Goal: Task Accomplishment & Management: Use online tool/utility

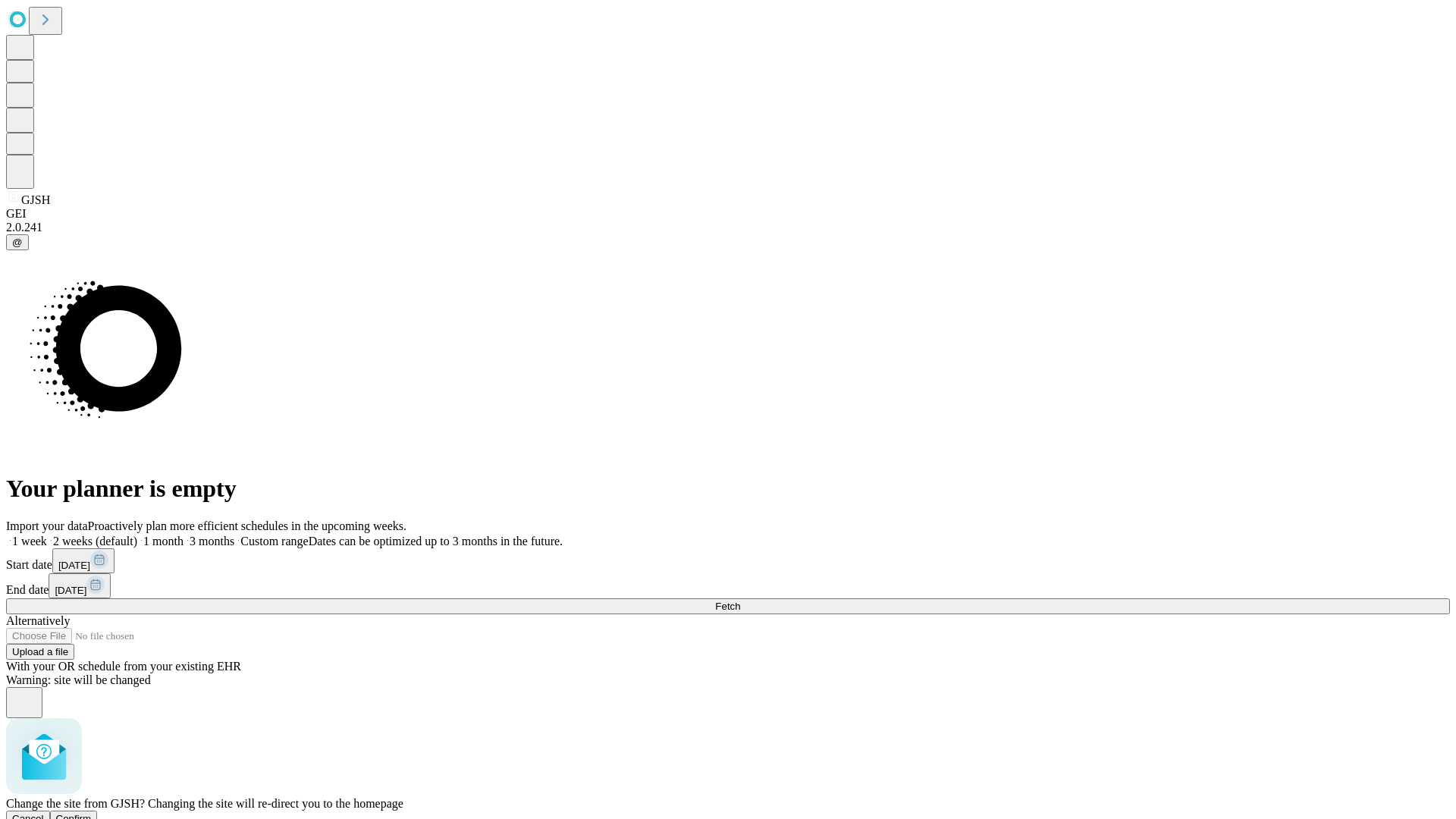
click at [92, 813] on span "Confirm" at bounding box center [74, 818] width 36 height 12
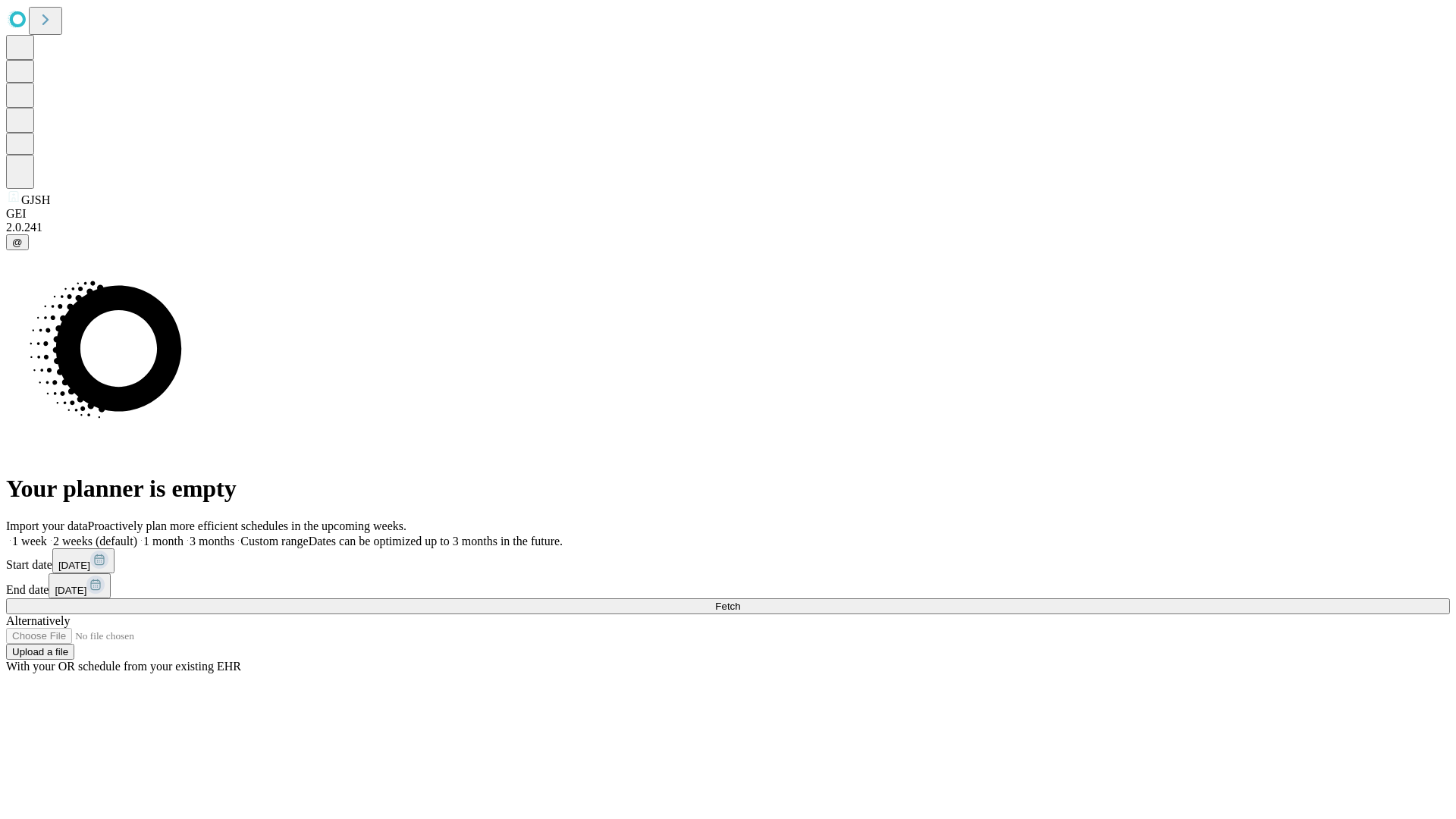
click at [47, 535] on label "1 week" at bounding box center [27, 541] width 41 height 13
click at [740, 600] on span "Fetch" at bounding box center [728, 606] width 25 height 12
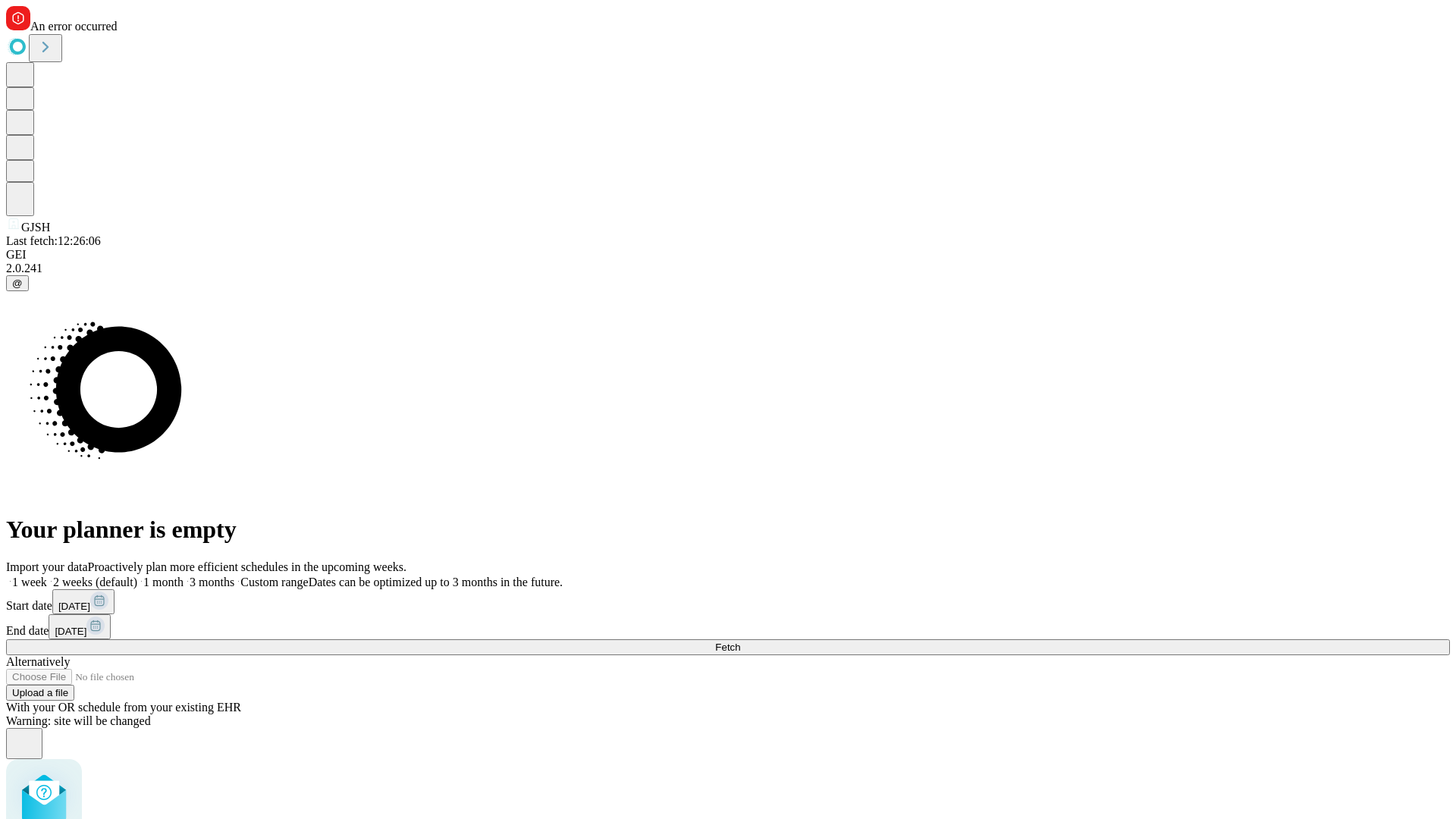
click at [47, 576] on label "1 week" at bounding box center [27, 582] width 41 height 13
click at [740, 642] on span "Fetch" at bounding box center [728, 647] width 25 height 12
click at [47, 576] on label "1 week" at bounding box center [27, 582] width 41 height 13
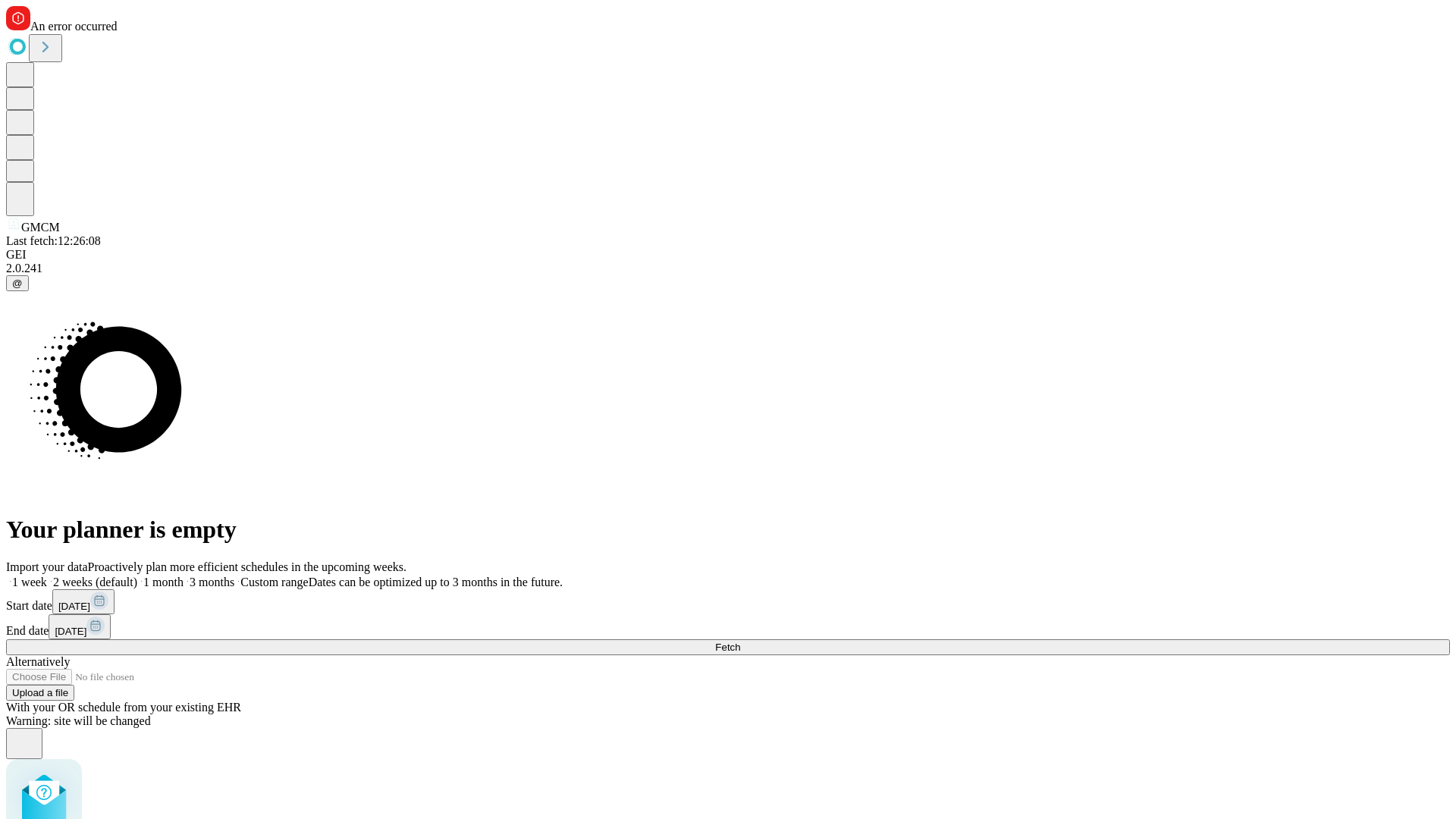
click at [740, 642] on span "Fetch" at bounding box center [728, 647] width 25 height 12
click at [47, 576] on label "1 week" at bounding box center [27, 582] width 41 height 13
click at [740, 642] on span "Fetch" at bounding box center [728, 647] width 25 height 12
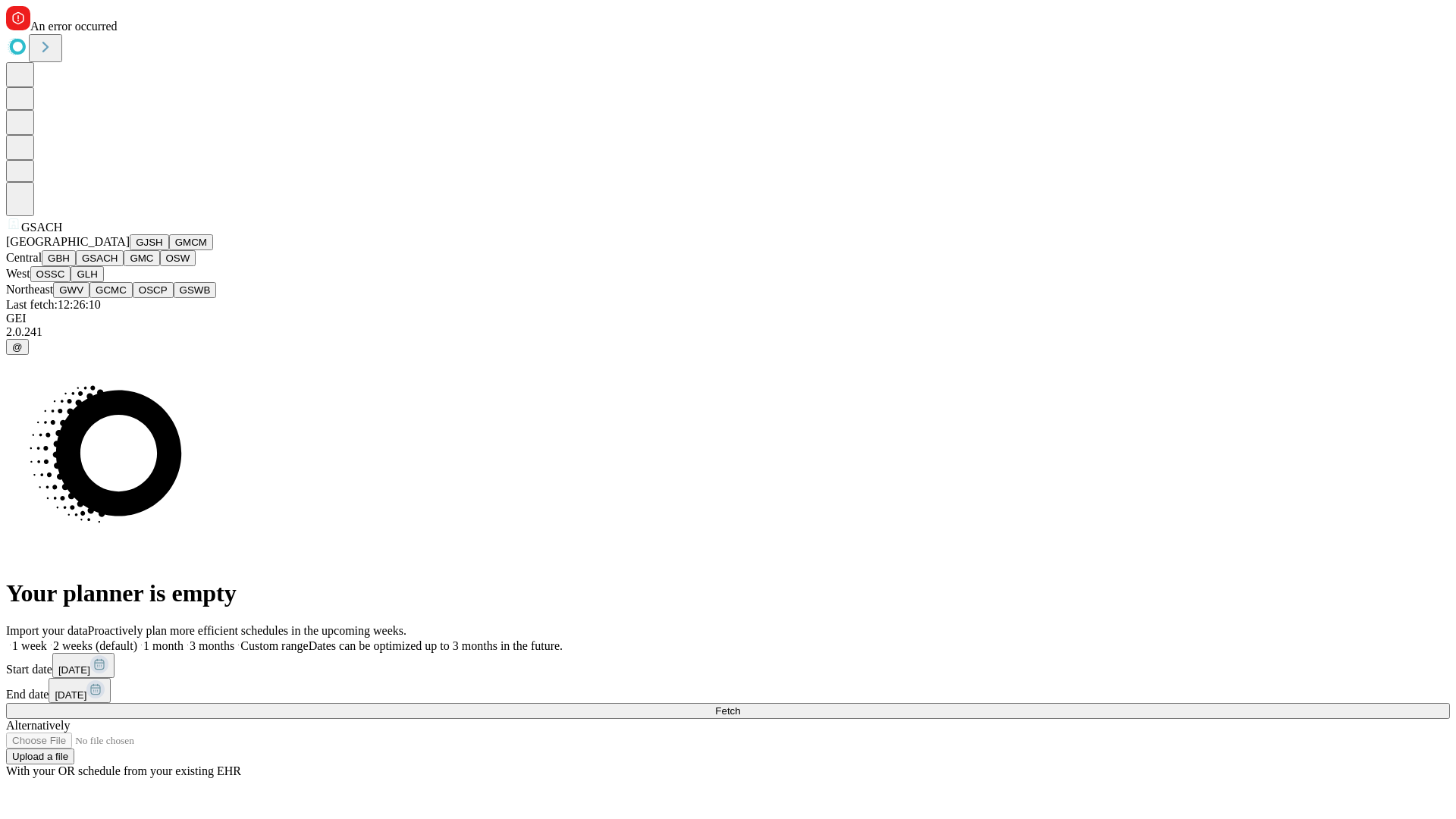
click at [123, 266] on button "GMC" at bounding box center [141, 258] width 36 height 16
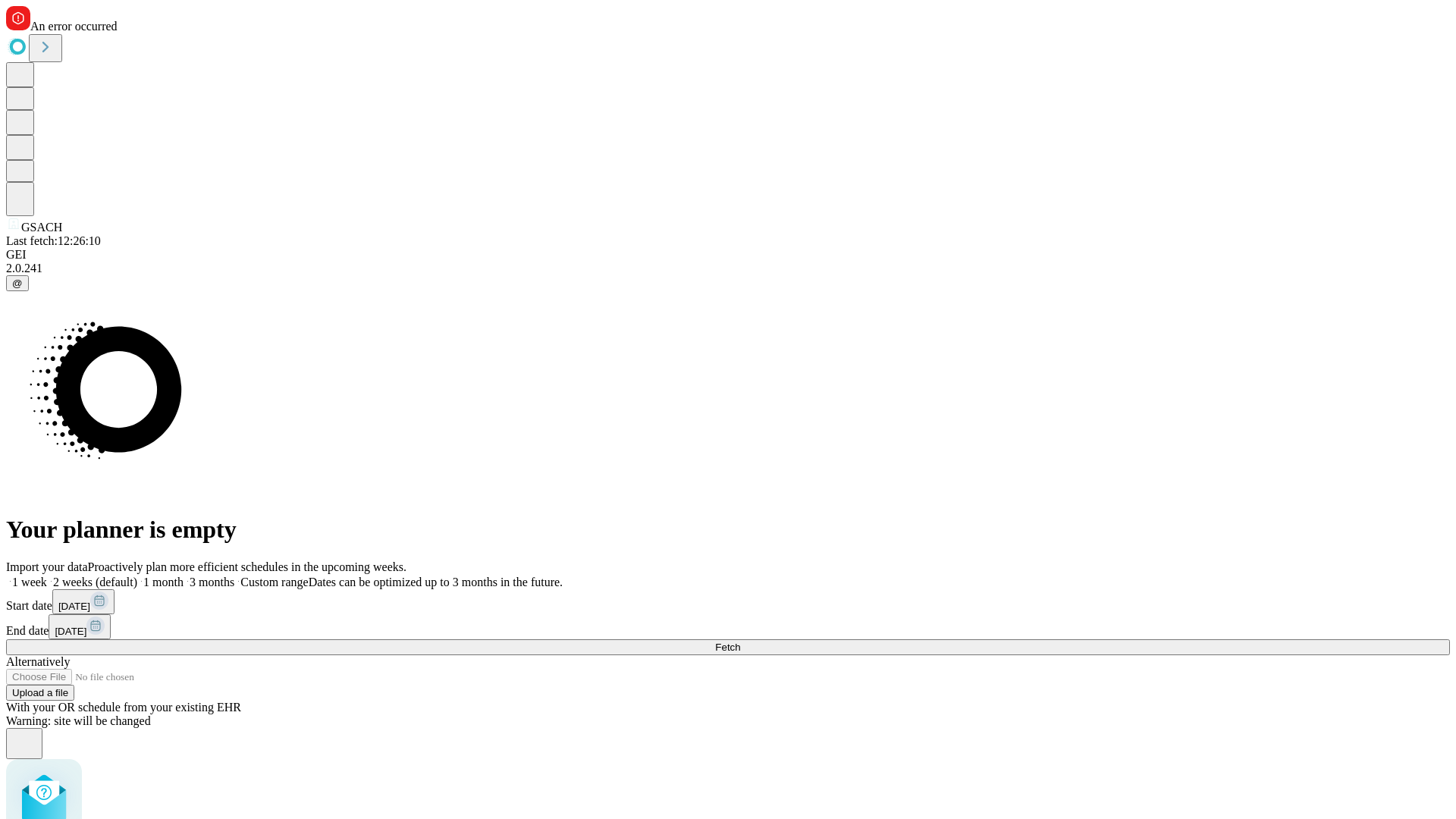
click at [47, 576] on label "1 week" at bounding box center [27, 582] width 41 height 13
click at [740, 642] on span "Fetch" at bounding box center [728, 647] width 25 height 12
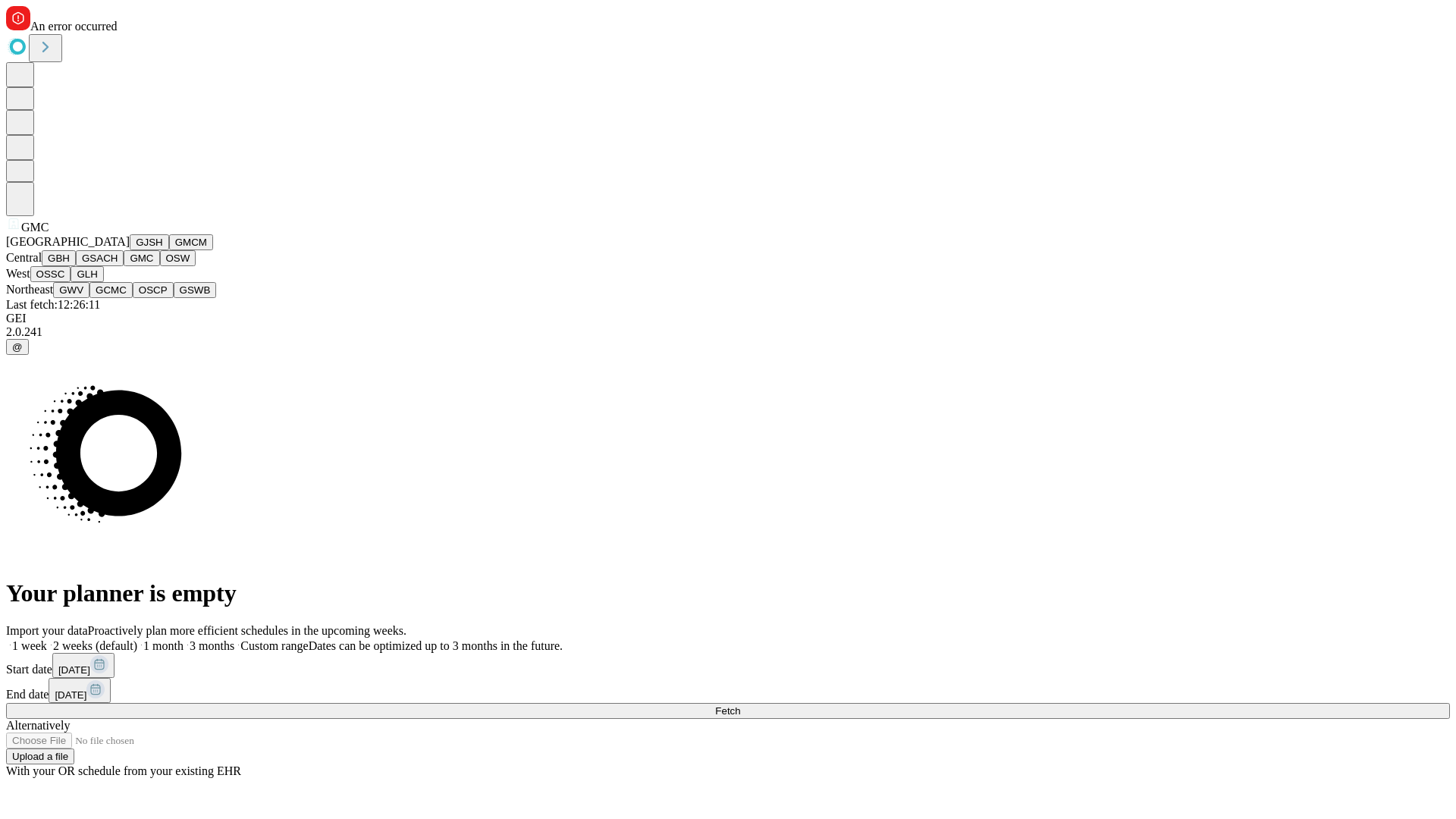
click at [160, 266] on button "OSW" at bounding box center [178, 258] width 36 height 16
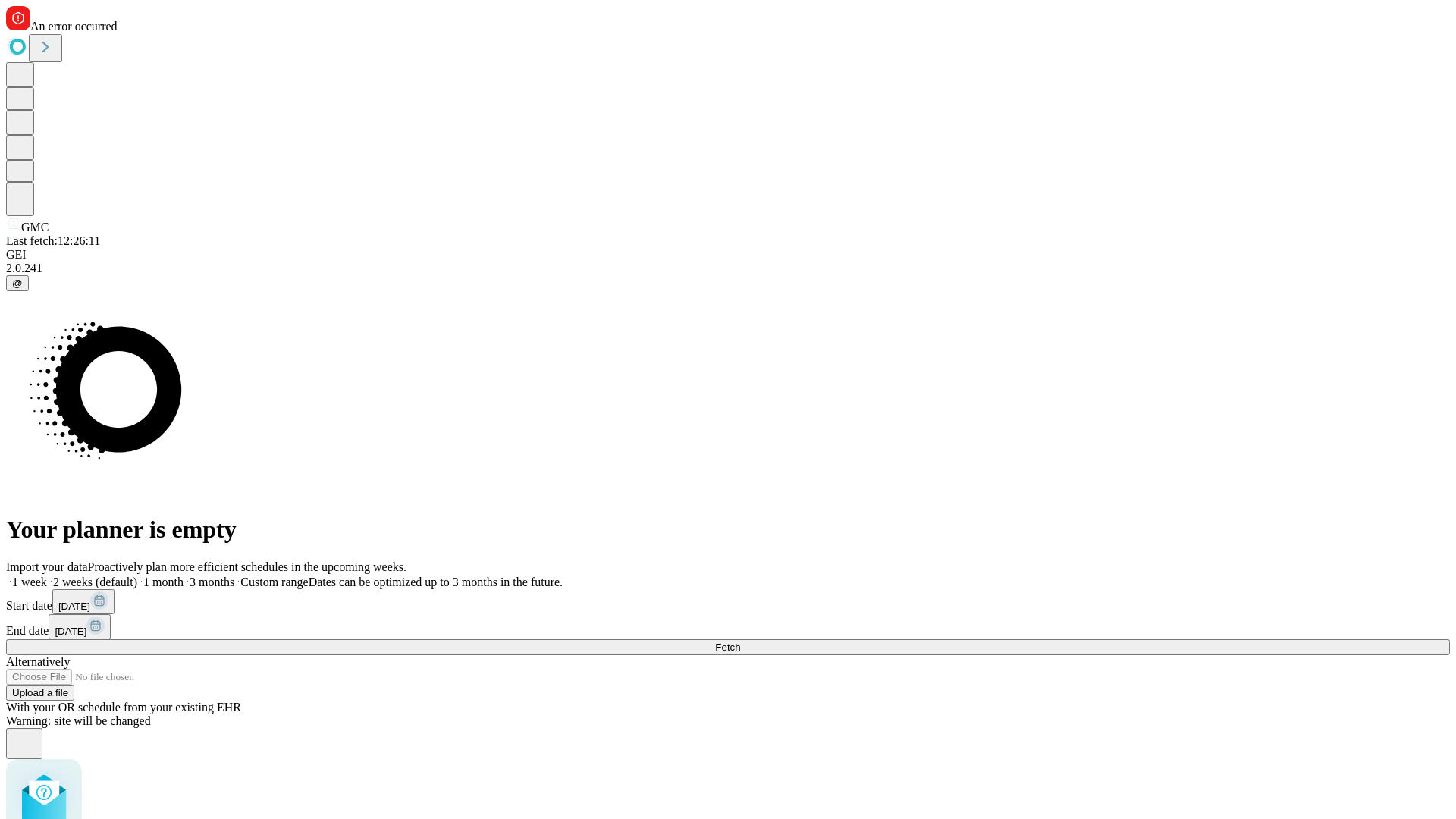
click at [47, 576] on label "1 week" at bounding box center [27, 582] width 41 height 13
click at [740, 642] on span "Fetch" at bounding box center [728, 647] width 25 height 12
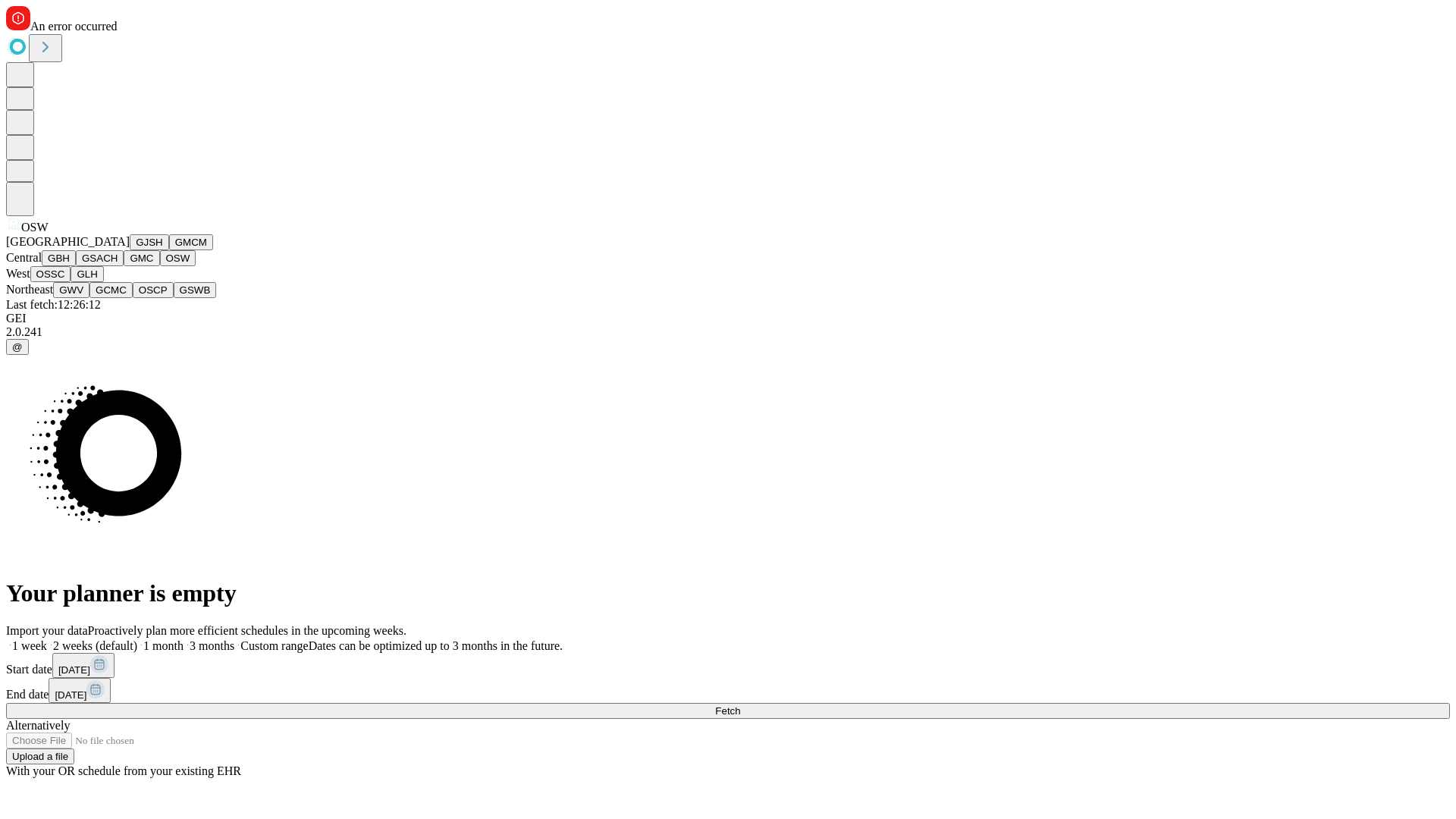
click at [71, 282] on button "OSSC" at bounding box center [51, 274] width 41 height 16
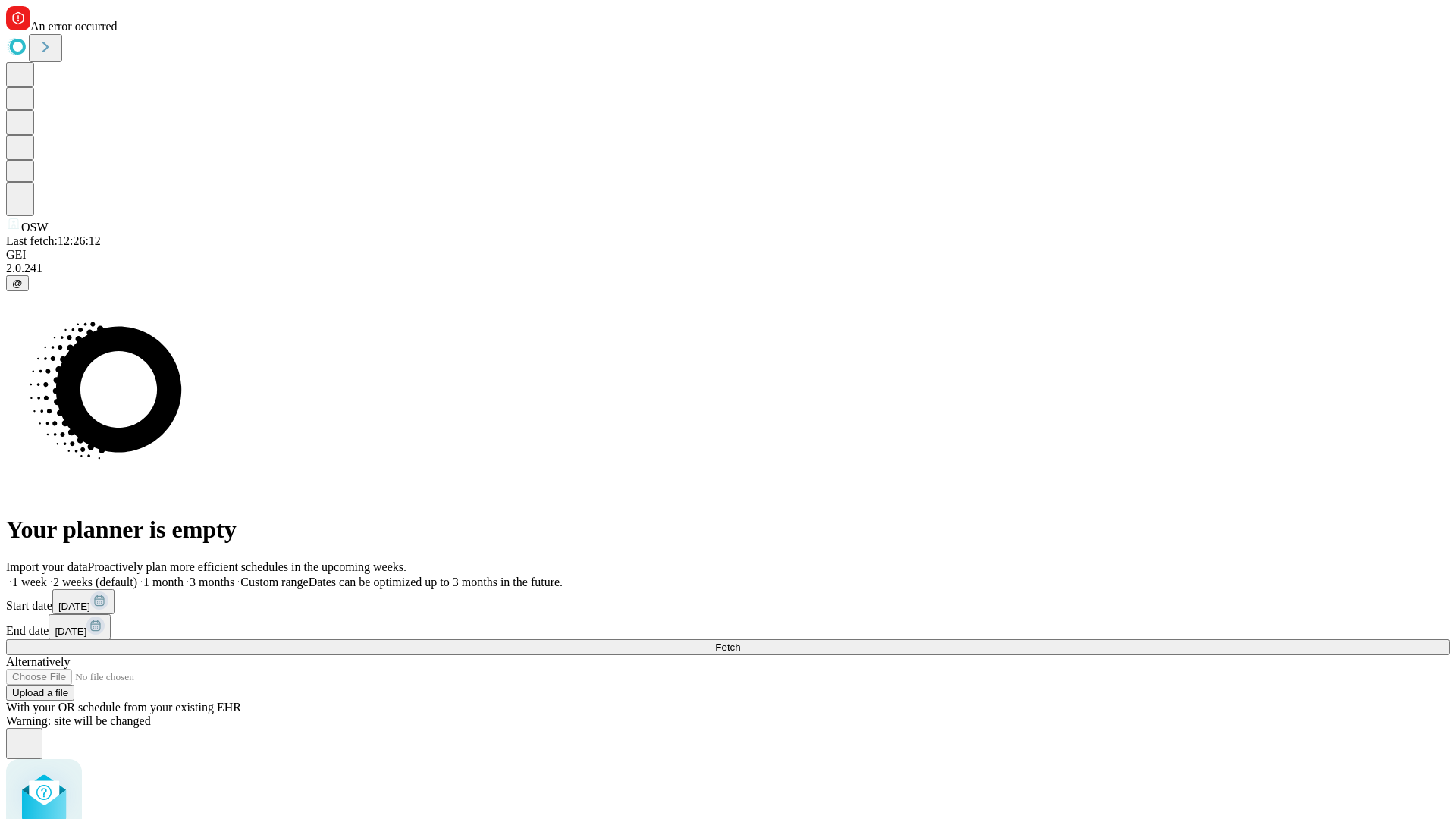
click at [47, 576] on label "1 week" at bounding box center [27, 582] width 41 height 13
click at [740, 642] on span "Fetch" at bounding box center [728, 647] width 25 height 12
click at [47, 576] on label "1 week" at bounding box center [27, 582] width 41 height 13
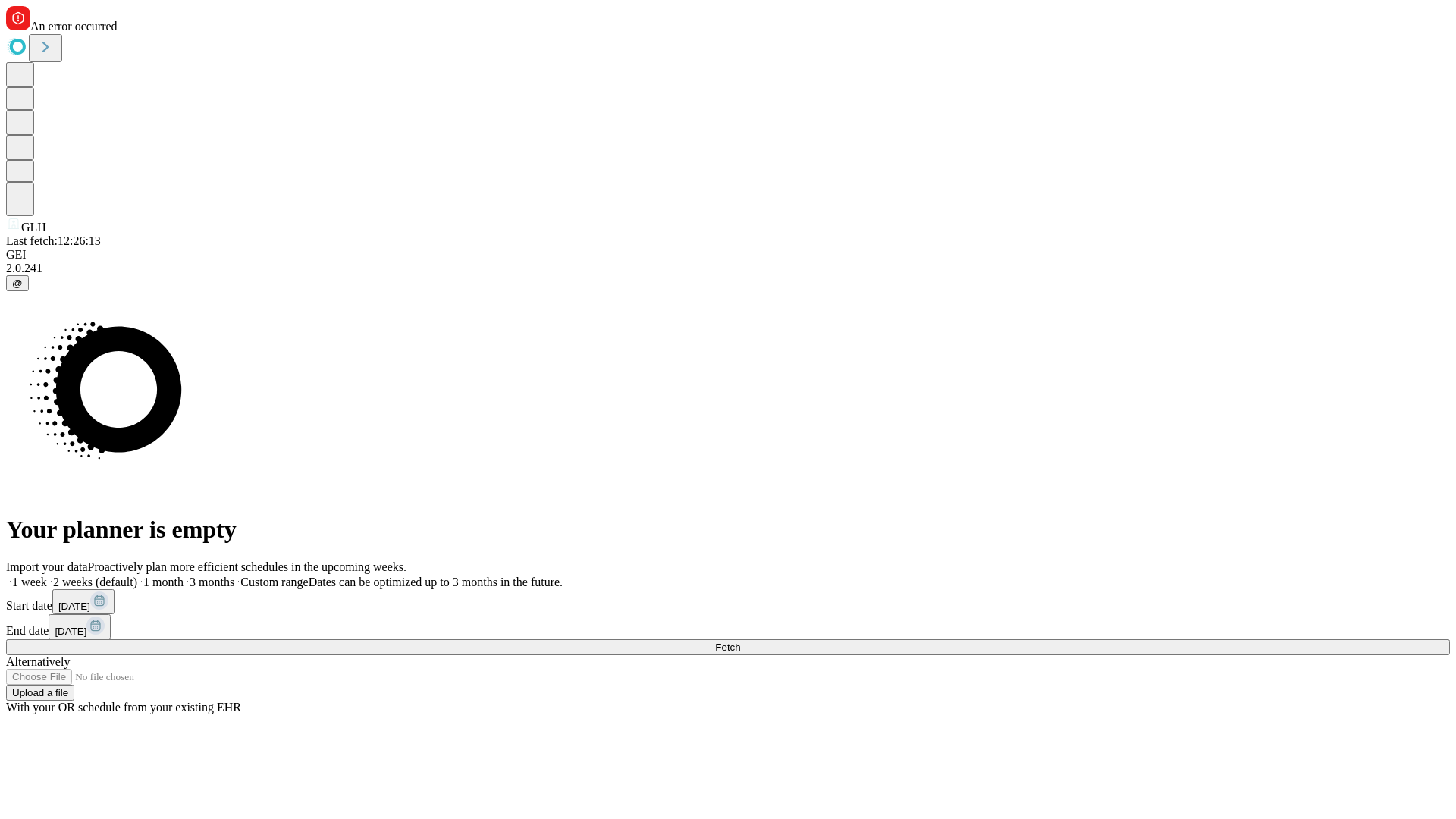
click at [740, 642] on span "Fetch" at bounding box center [728, 647] width 25 height 12
click at [47, 576] on label "1 week" at bounding box center [27, 582] width 41 height 13
click at [740, 642] on span "Fetch" at bounding box center [728, 647] width 25 height 12
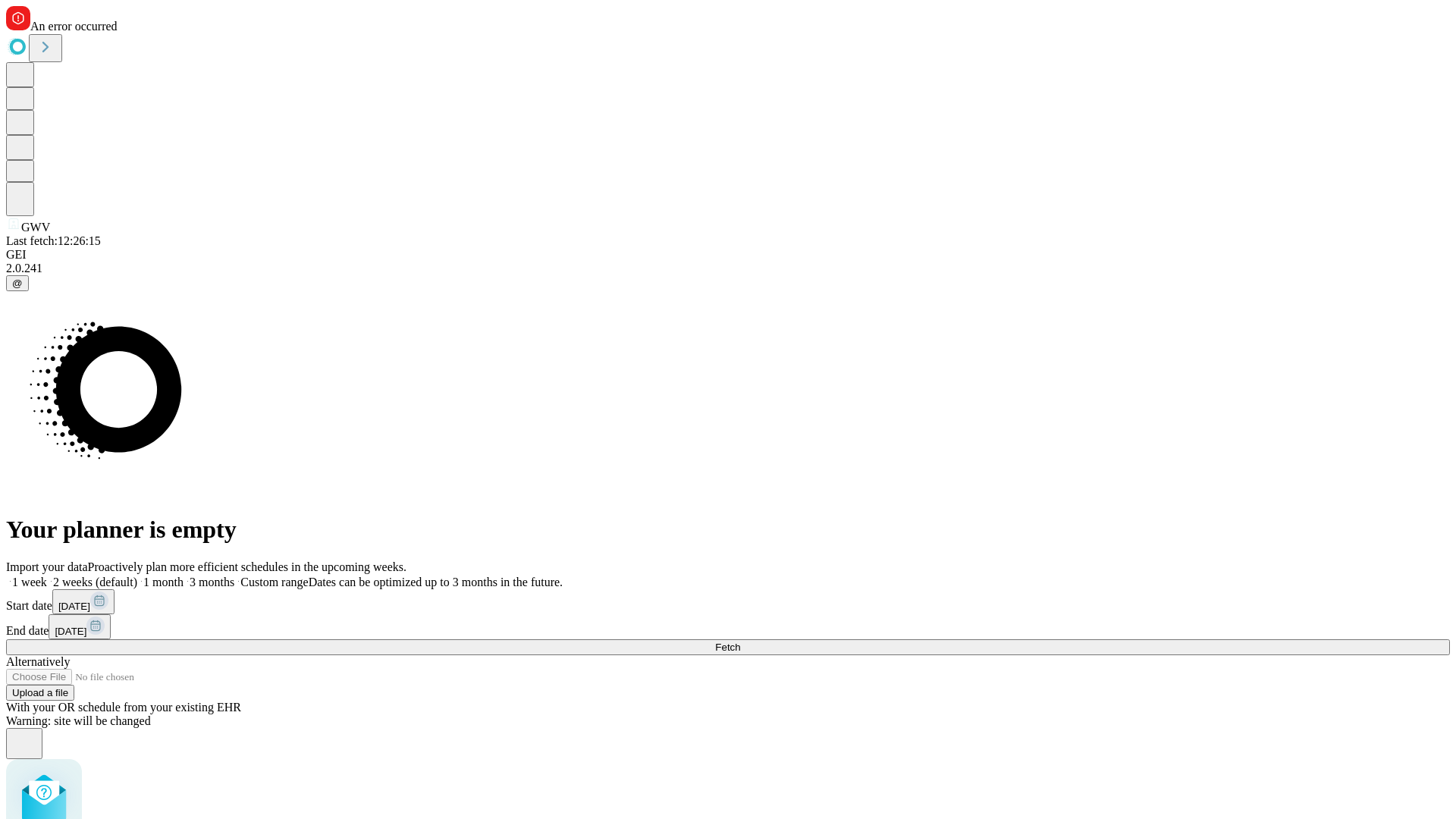
click at [47, 576] on label "1 week" at bounding box center [27, 582] width 41 height 13
click at [740, 642] on span "Fetch" at bounding box center [728, 647] width 25 height 12
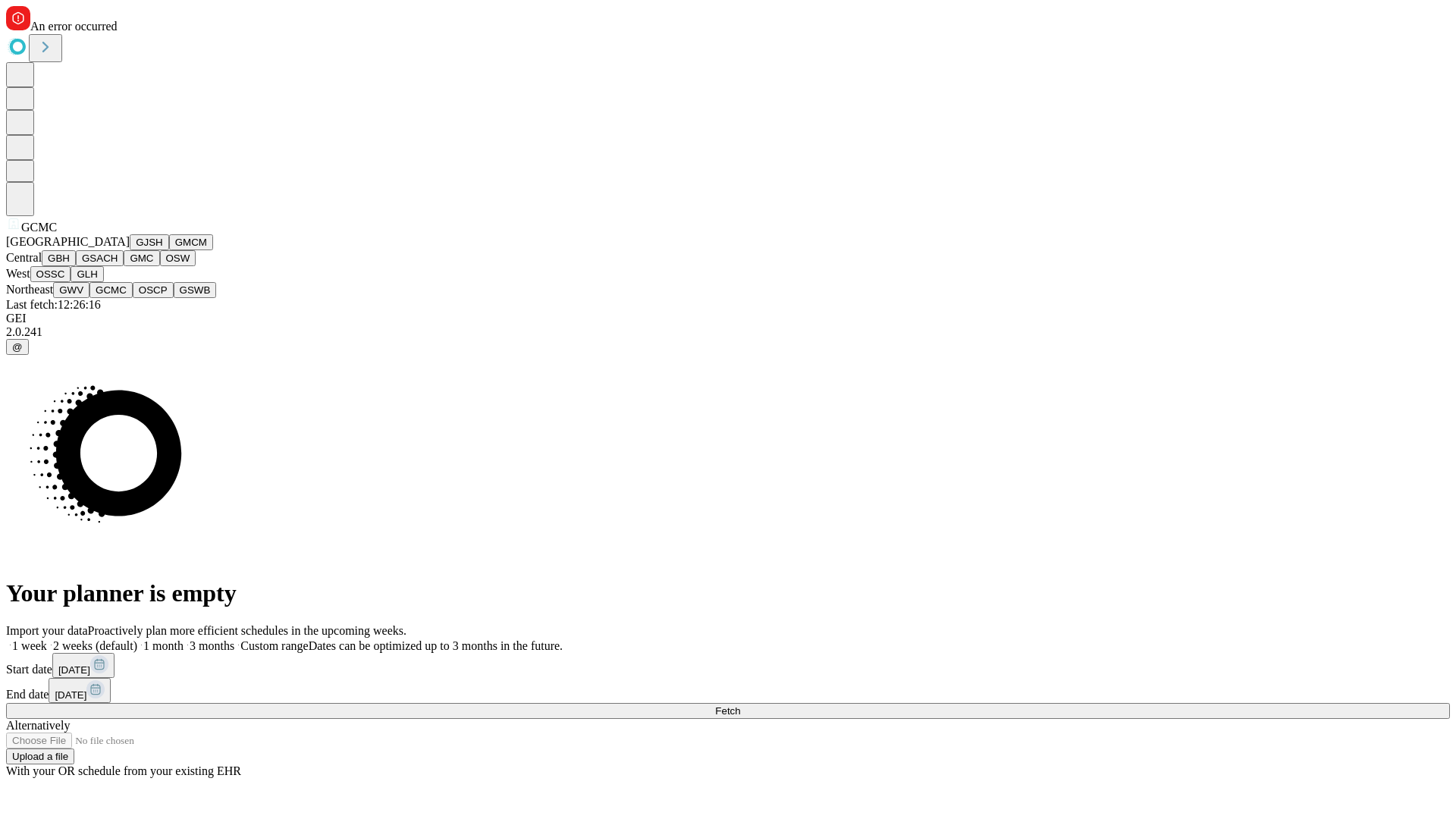
click at [132, 298] on button "OSCP" at bounding box center [153, 290] width 41 height 16
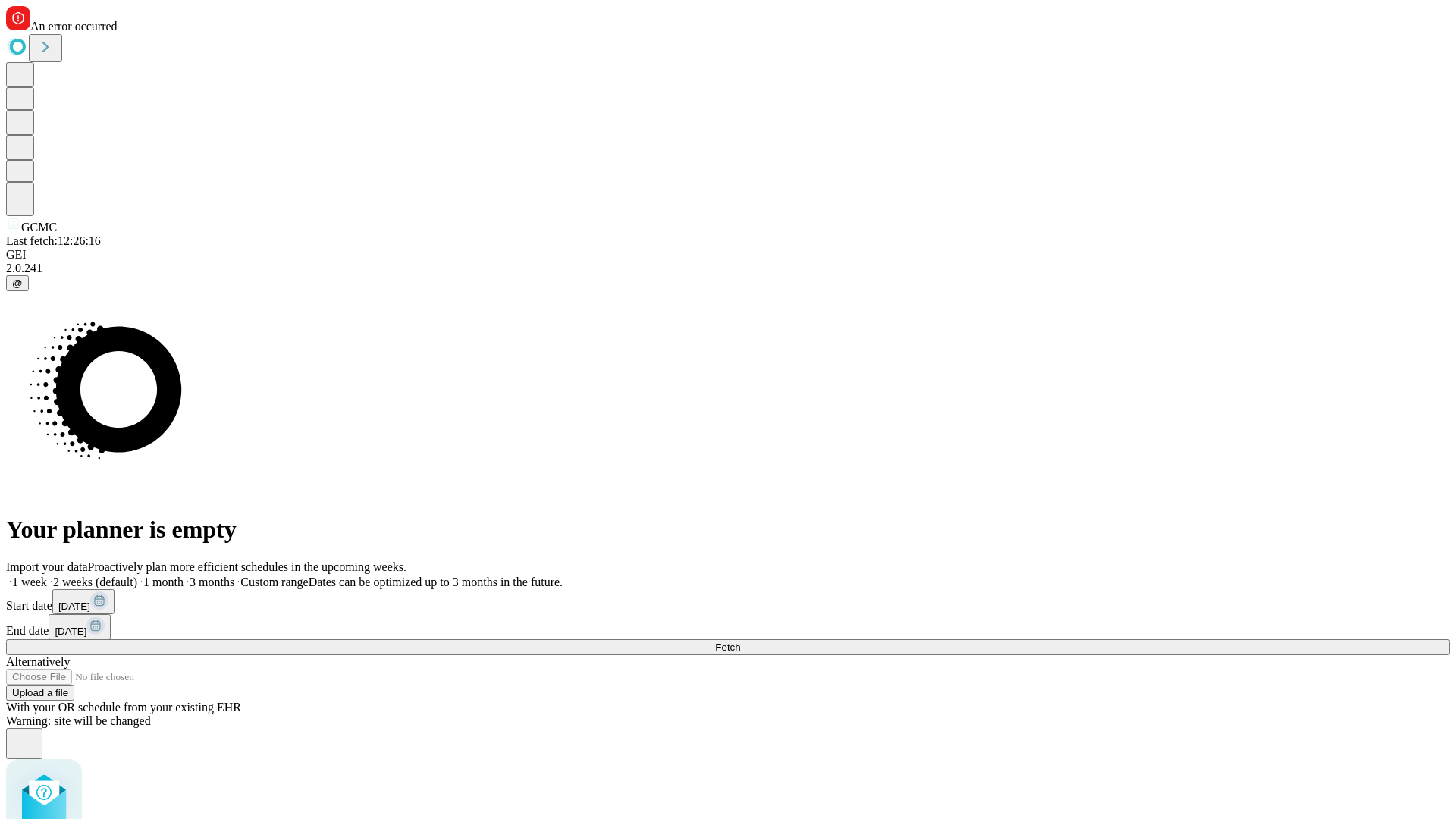
click at [47, 576] on label "1 week" at bounding box center [27, 582] width 41 height 13
click at [740, 642] on span "Fetch" at bounding box center [728, 647] width 25 height 12
click at [47, 576] on label "1 week" at bounding box center [27, 582] width 41 height 13
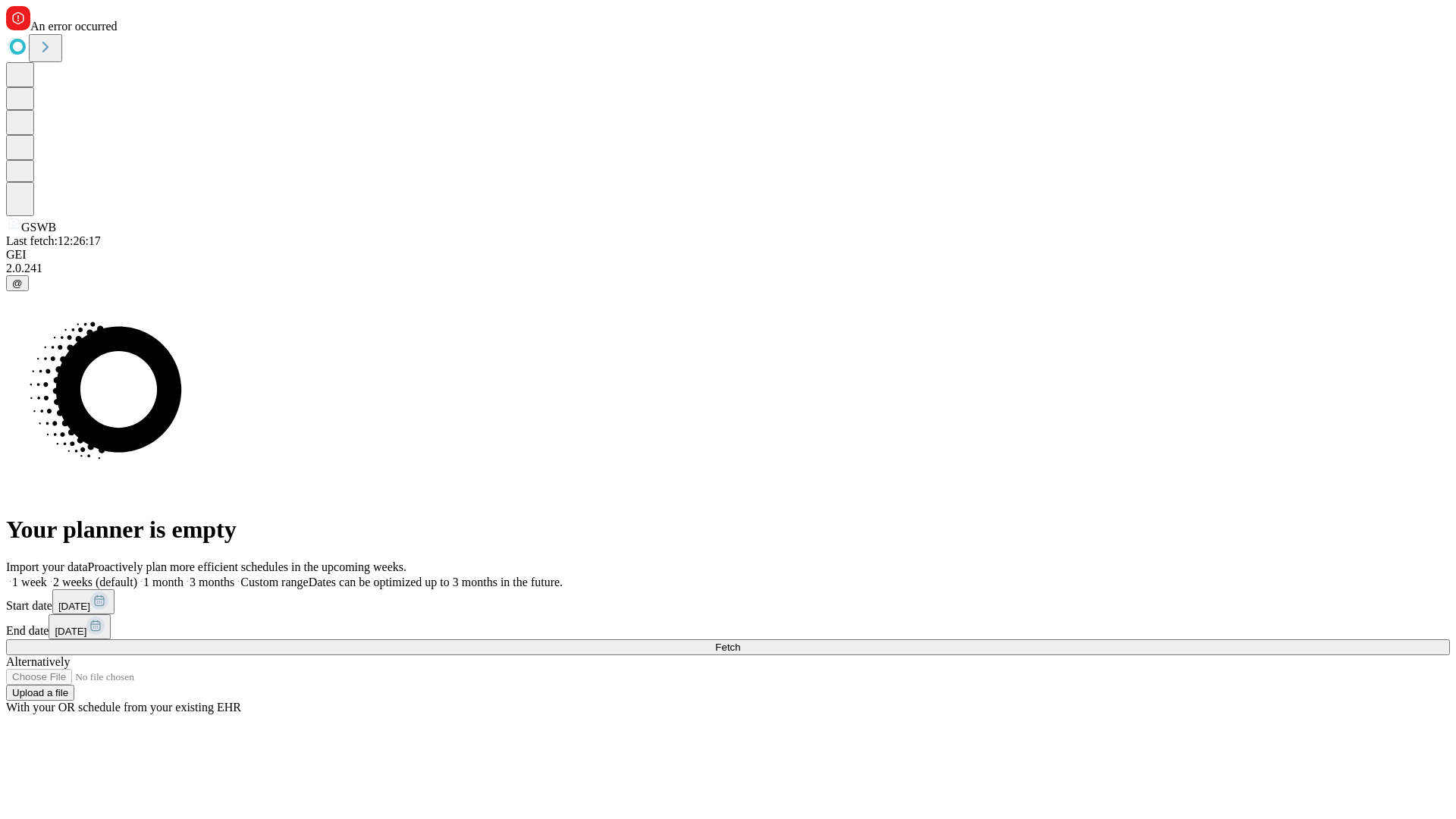
click at [740, 642] on span "Fetch" at bounding box center [728, 647] width 25 height 12
